Goal: Task Accomplishment & Management: Manage account settings

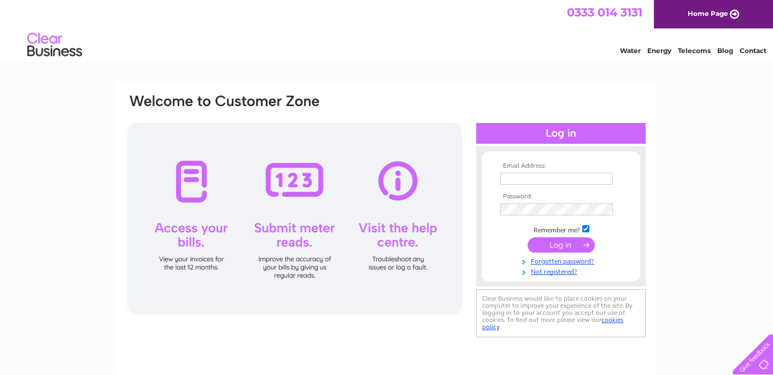
type input "info@manorestates.org.uk"
click at [555, 246] on input "submit" at bounding box center [560, 244] width 67 height 15
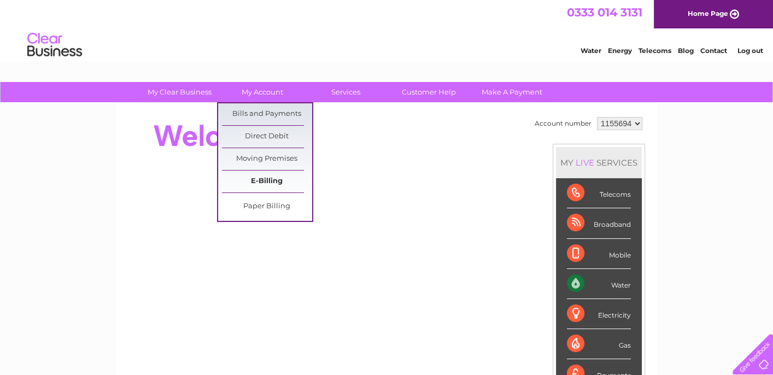
click at [259, 180] on link "E-Billing" at bounding box center [267, 182] width 90 height 22
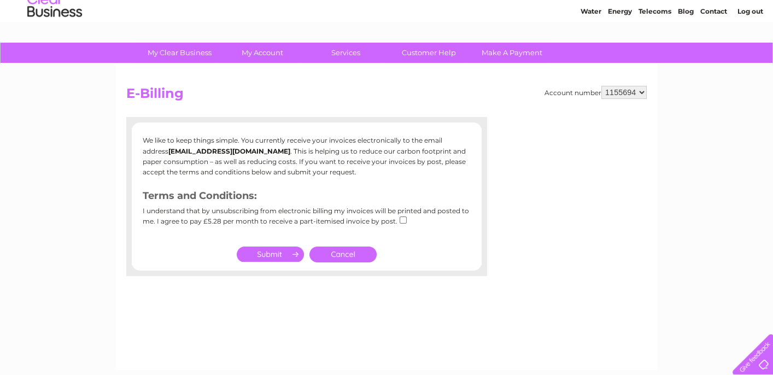
scroll to position [55, 0]
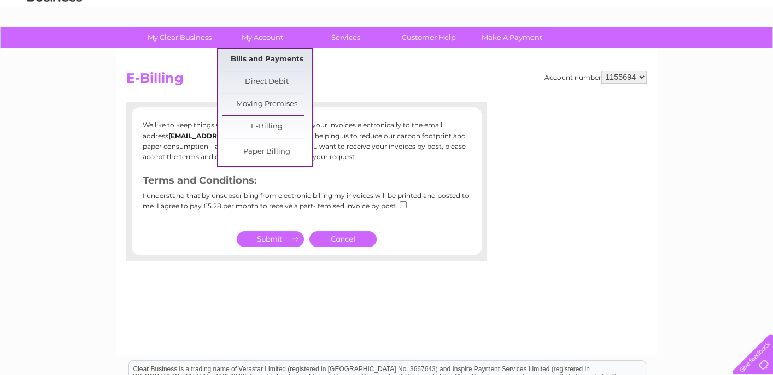
click at [262, 57] on link "Bills and Payments" at bounding box center [267, 60] width 90 height 22
